Goal: Navigation & Orientation: Find specific page/section

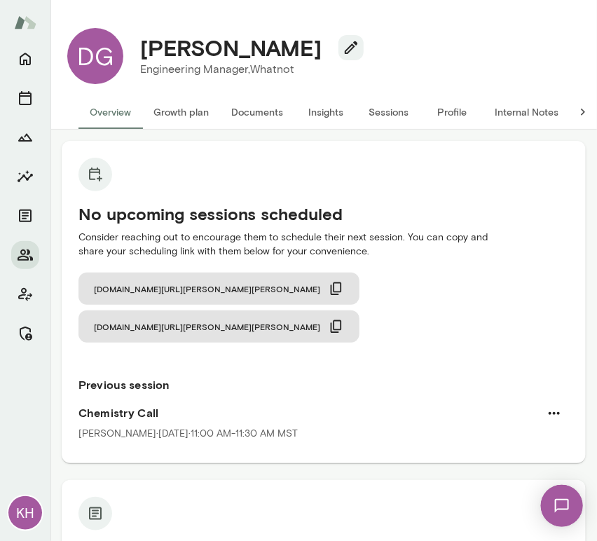
click at [384, 109] on button "Sessions" at bounding box center [389, 112] width 63 height 34
